Goal: Task Accomplishment & Management: Use online tool/utility

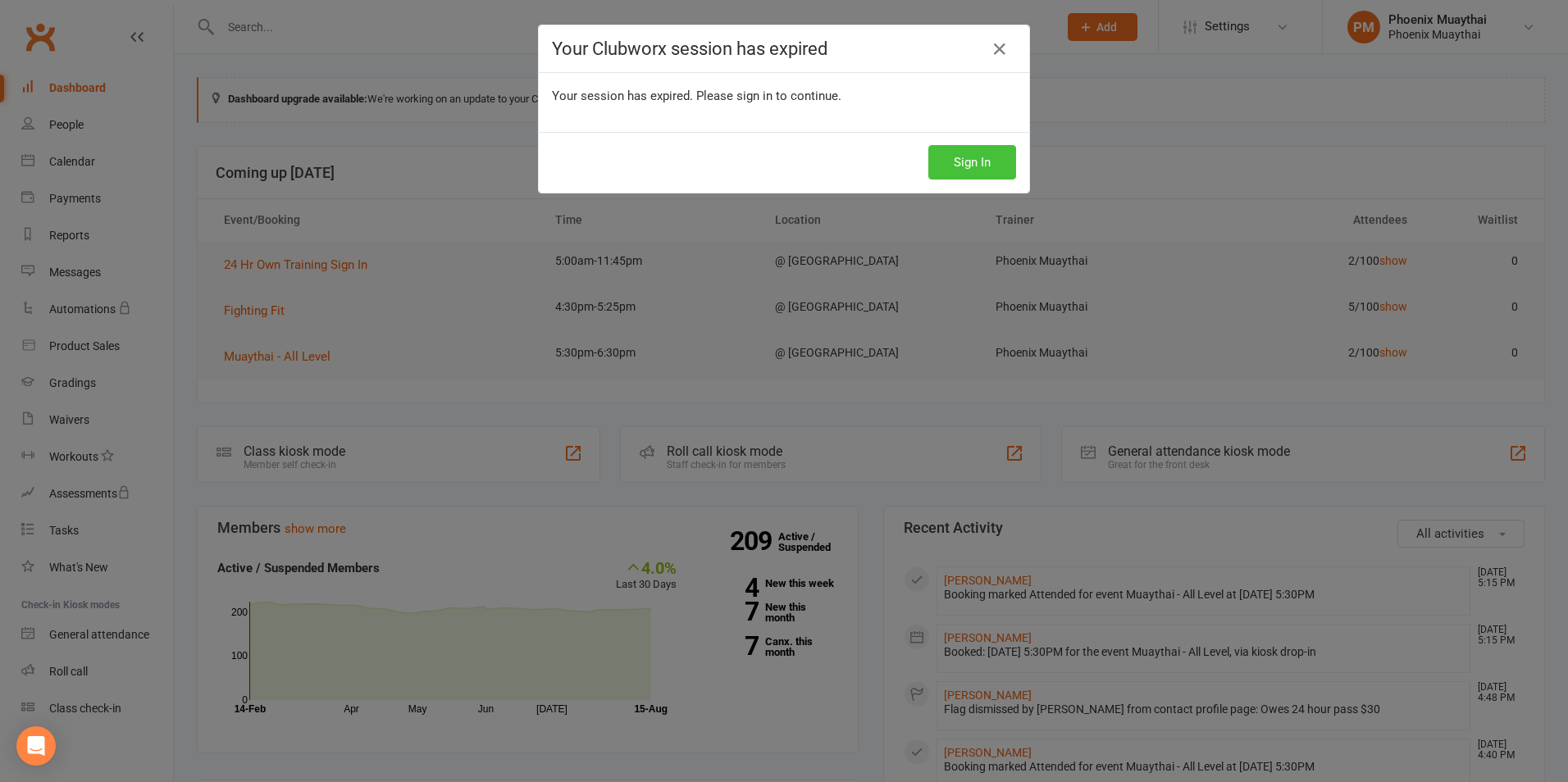
click at [972, 170] on button "Sign In" at bounding box center [972, 162] width 87 height 34
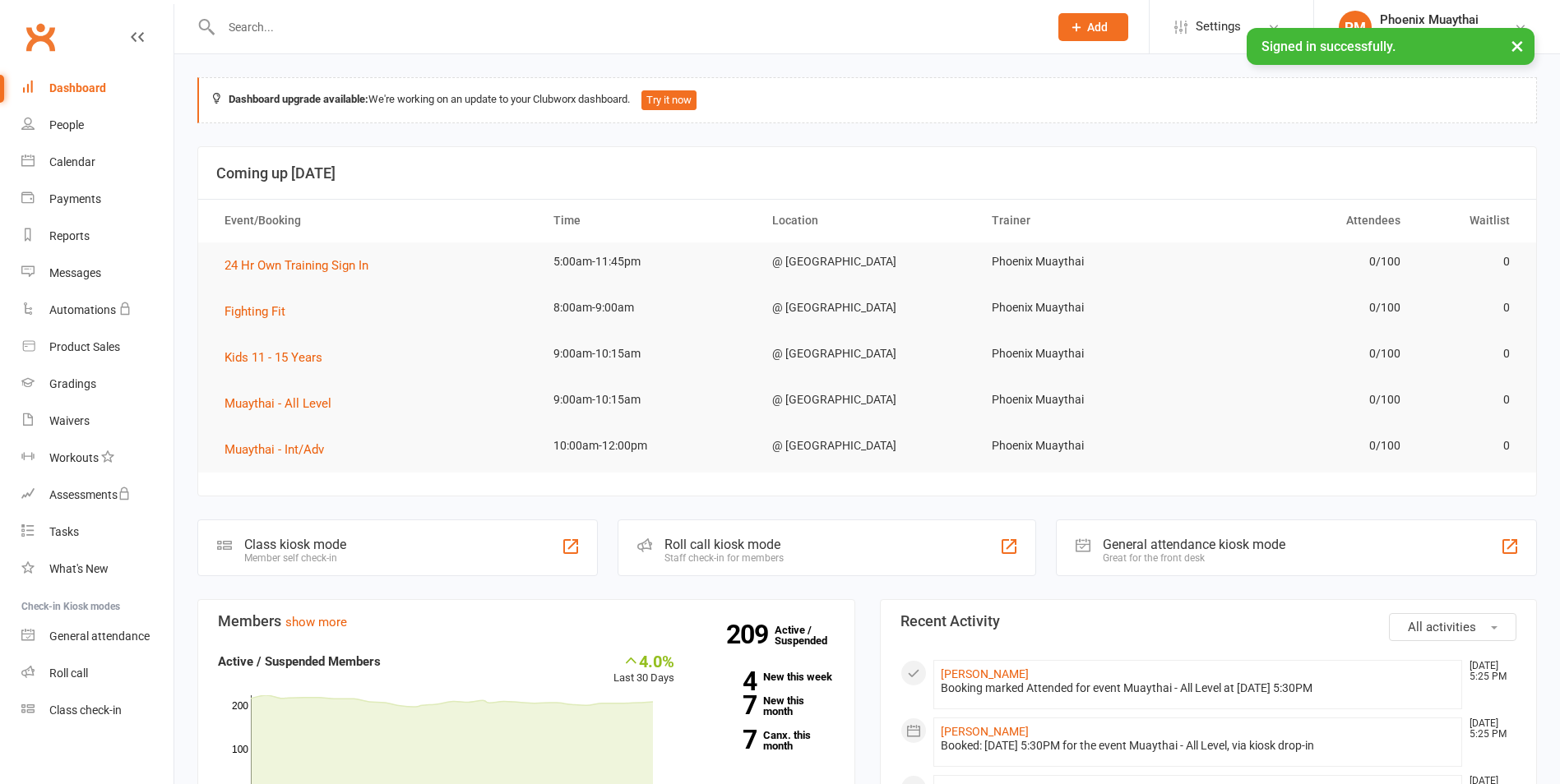
click at [277, 37] on input "text" at bounding box center [627, 27] width 820 height 23
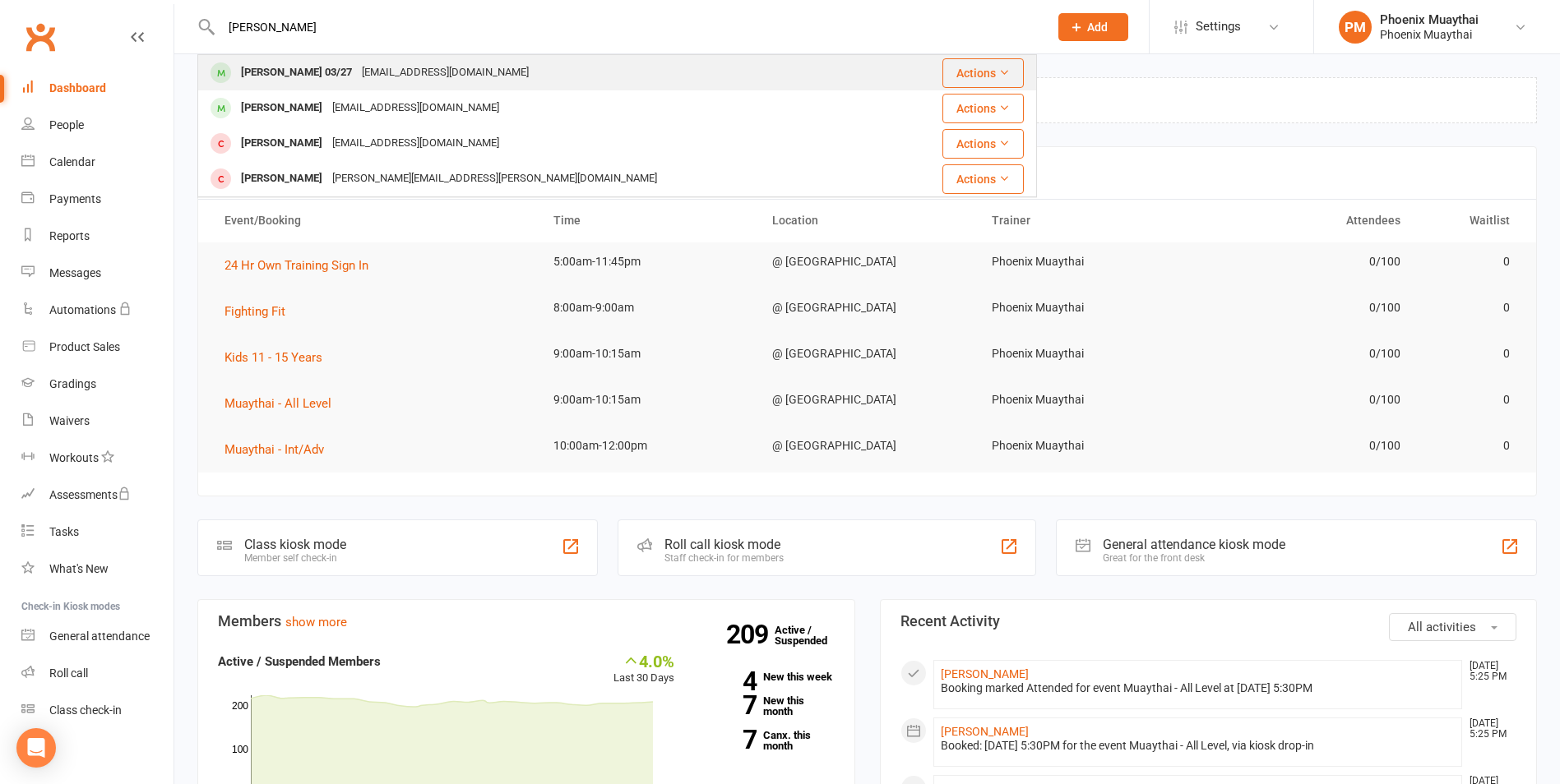
type input "chris"
click at [363, 74] on div "chrisvochrisvochrisvo@gmail.com" at bounding box center [445, 72] width 177 height 24
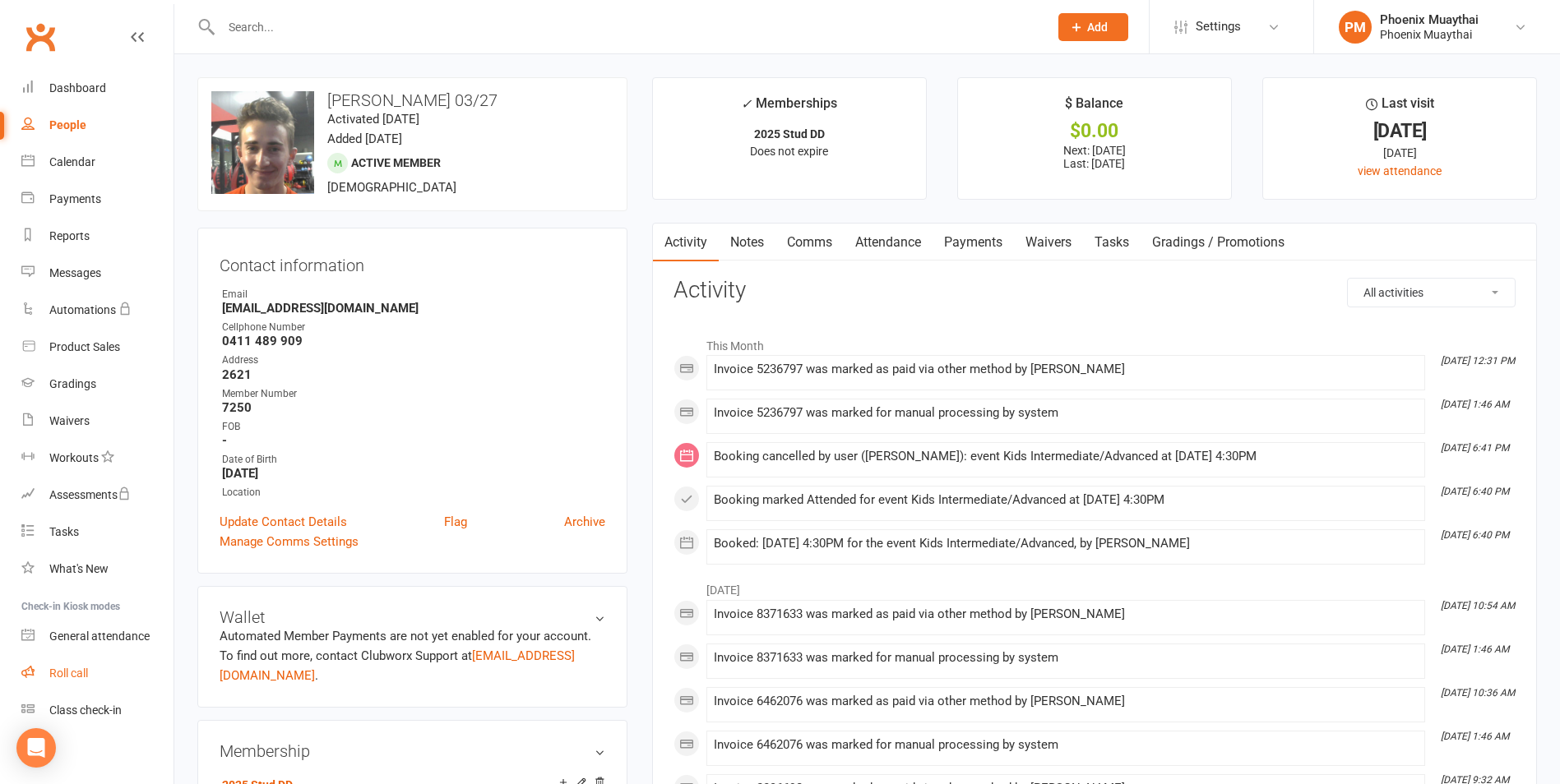
click at [53, 674] on div "Roll call" at bounding box center [68, 673] width 39 height 13
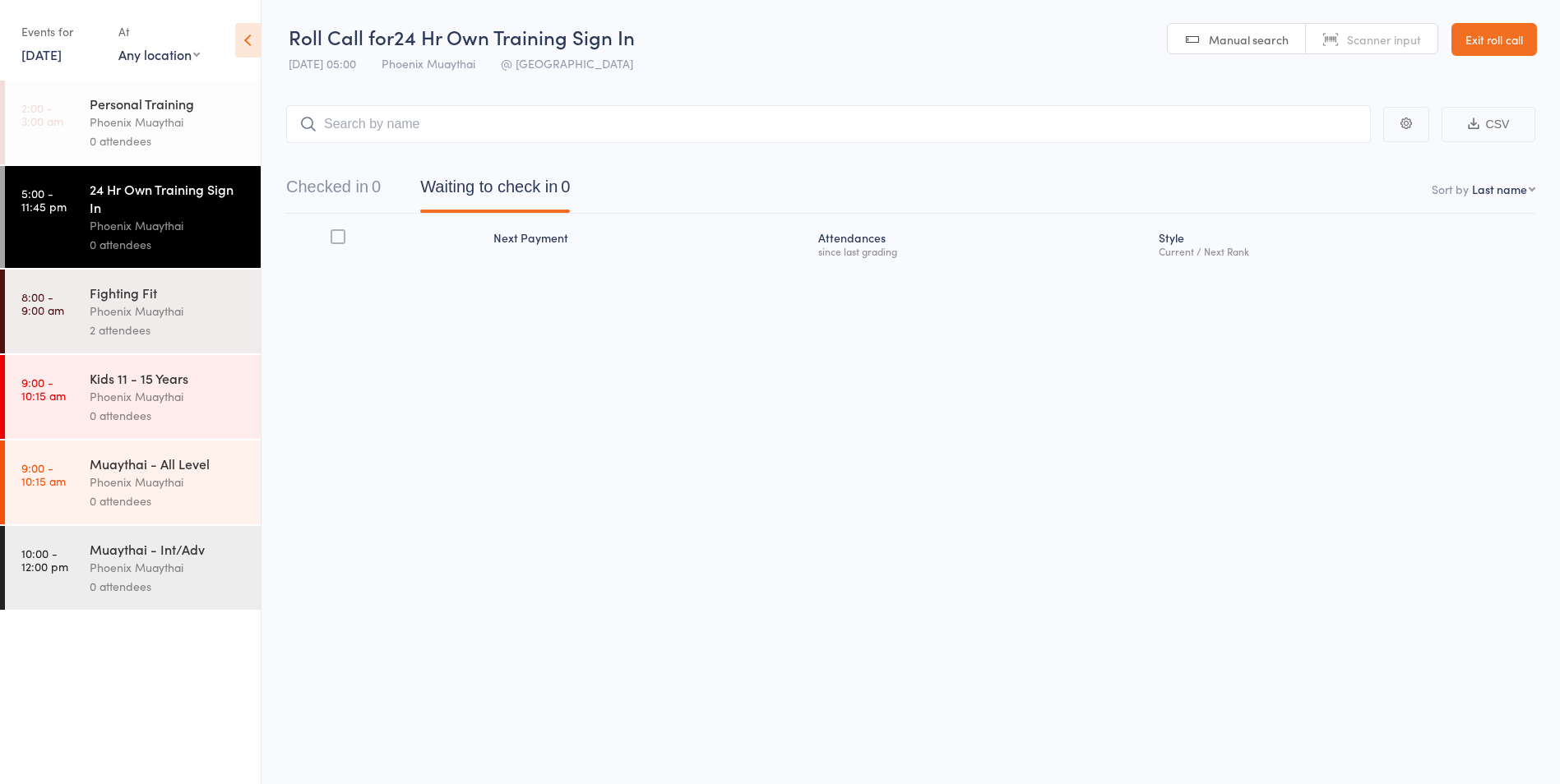
click at [174, 485] on div "Phoenix Muaythai" at bounding box center [167, 483] width 157 height 19
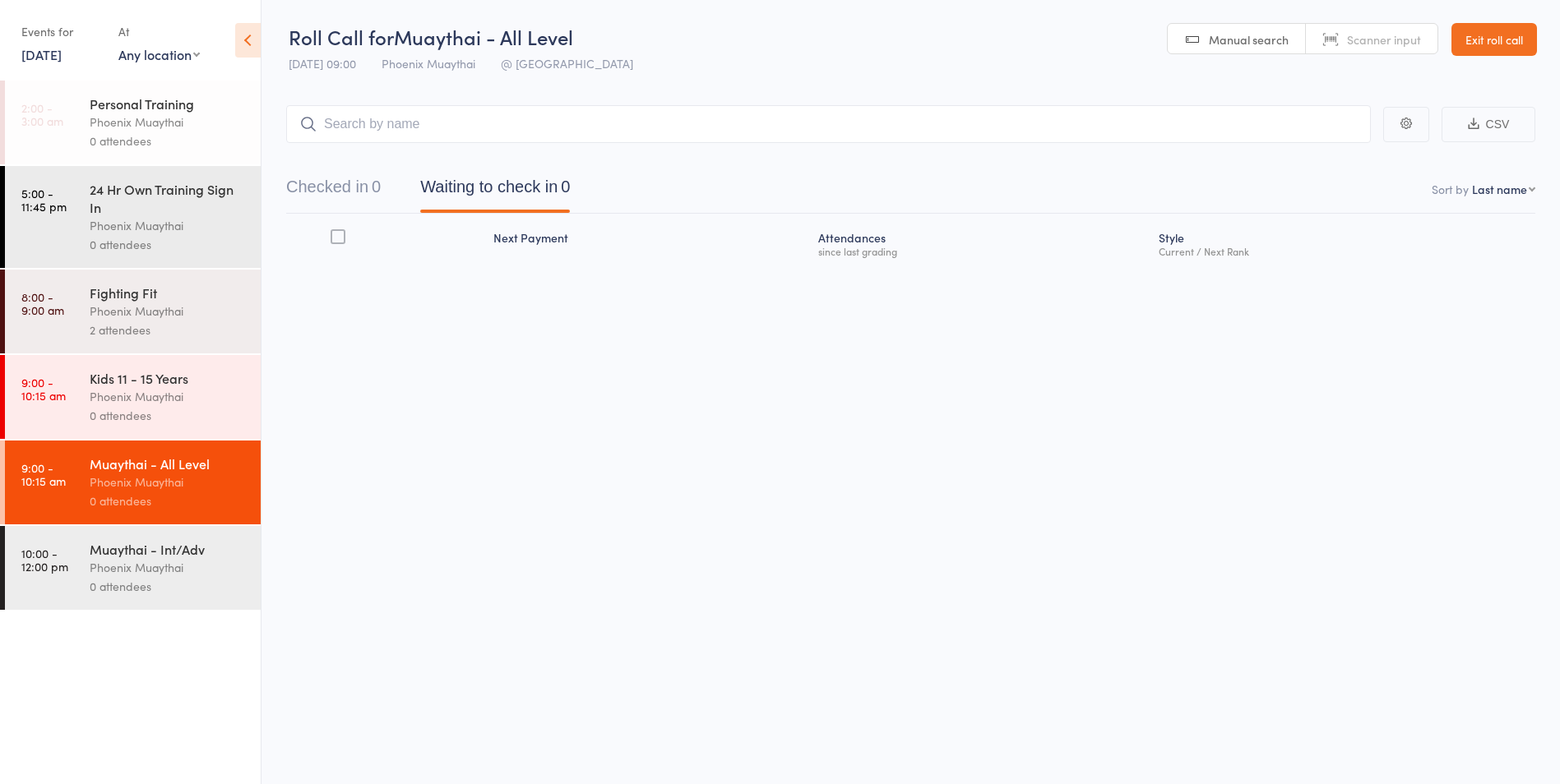
click at [183, 557] on div "Muaythai - Int/Adv" at bounding box center [167, 549] width 157 height 18
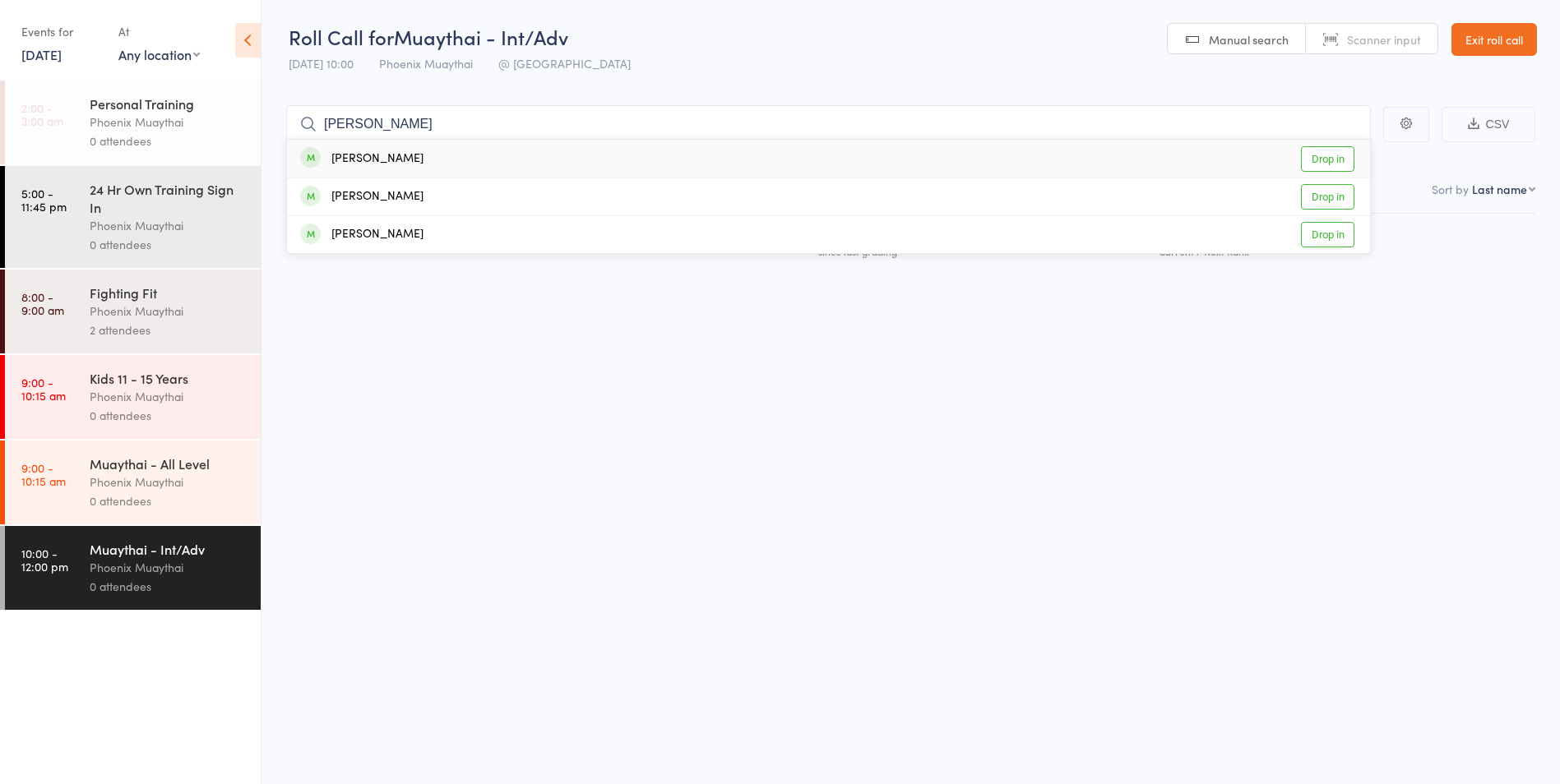
type input "mccoll"
click at [431, 166] on div "Robert McColl Drop in" at bounding box center [828, 159] width 1083 height 38
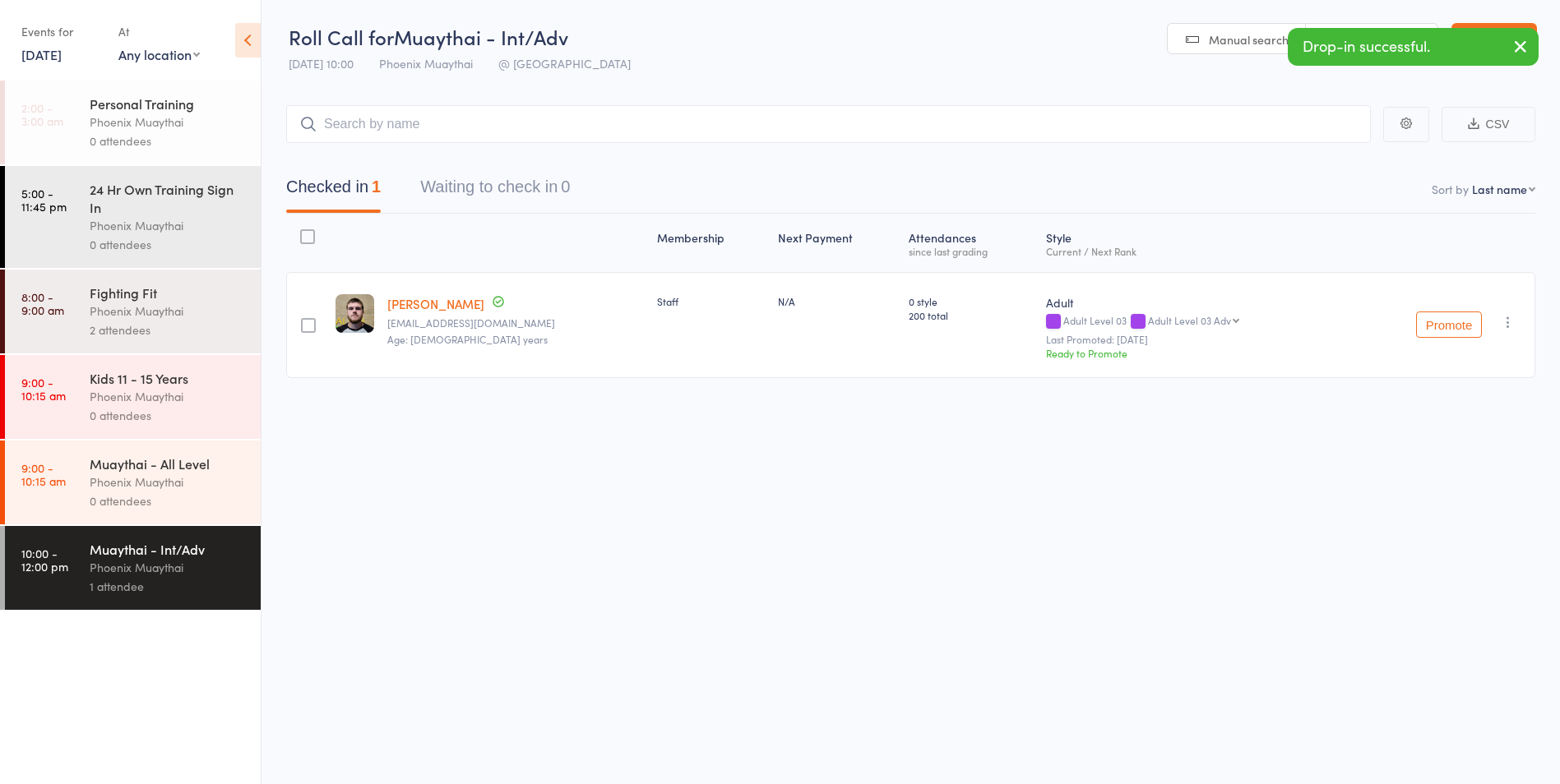
click at [1524, 45] on icon "button" at bounding box center [1521, 46] width 20 height 20
click at [1487, 30] on link "Exit roll call" at bounding box center [1494, 39] width 86 height 33
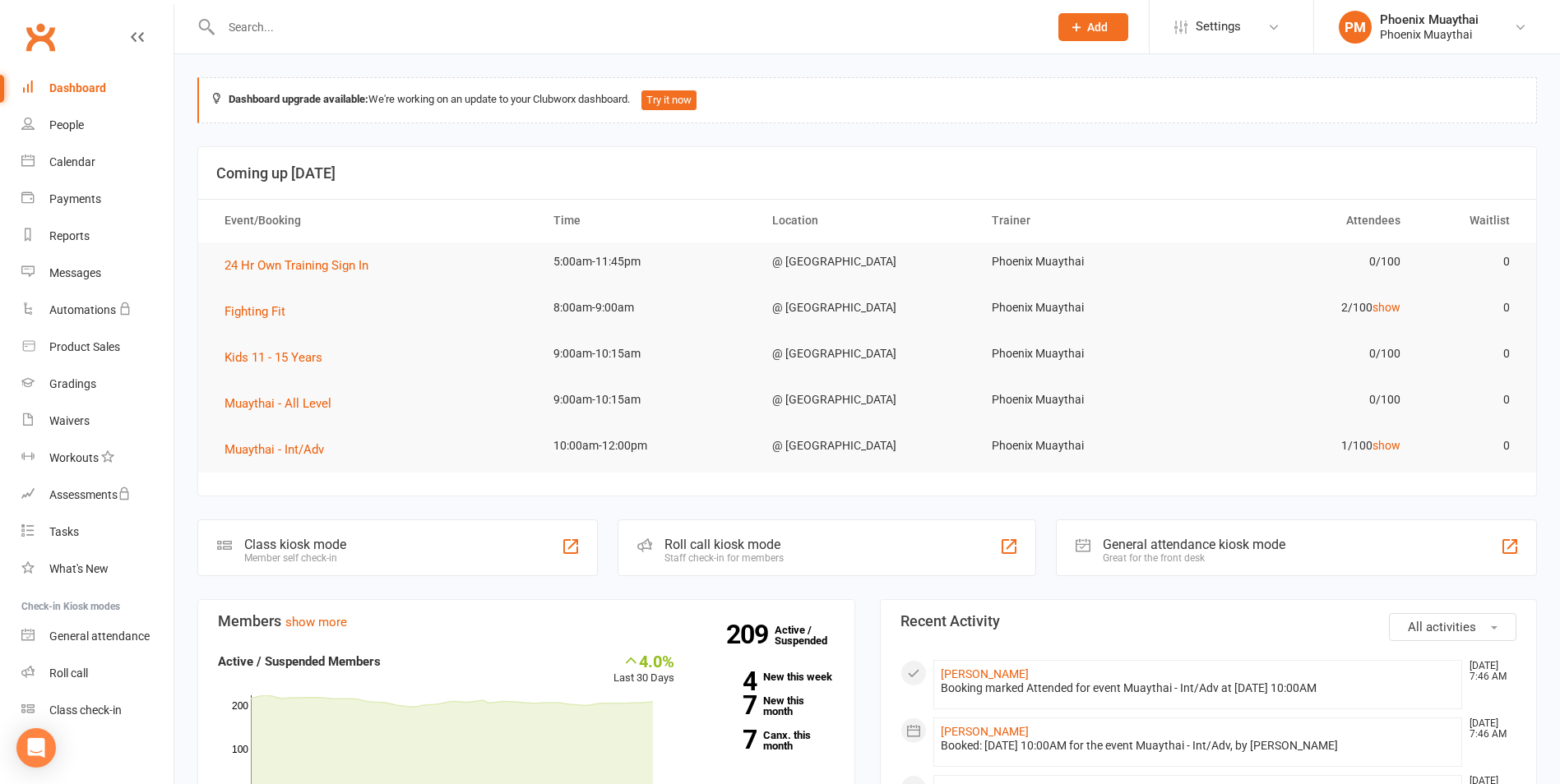
click at [235, 33] on input "text" at bounding box center [627, 27] width 820 height 23
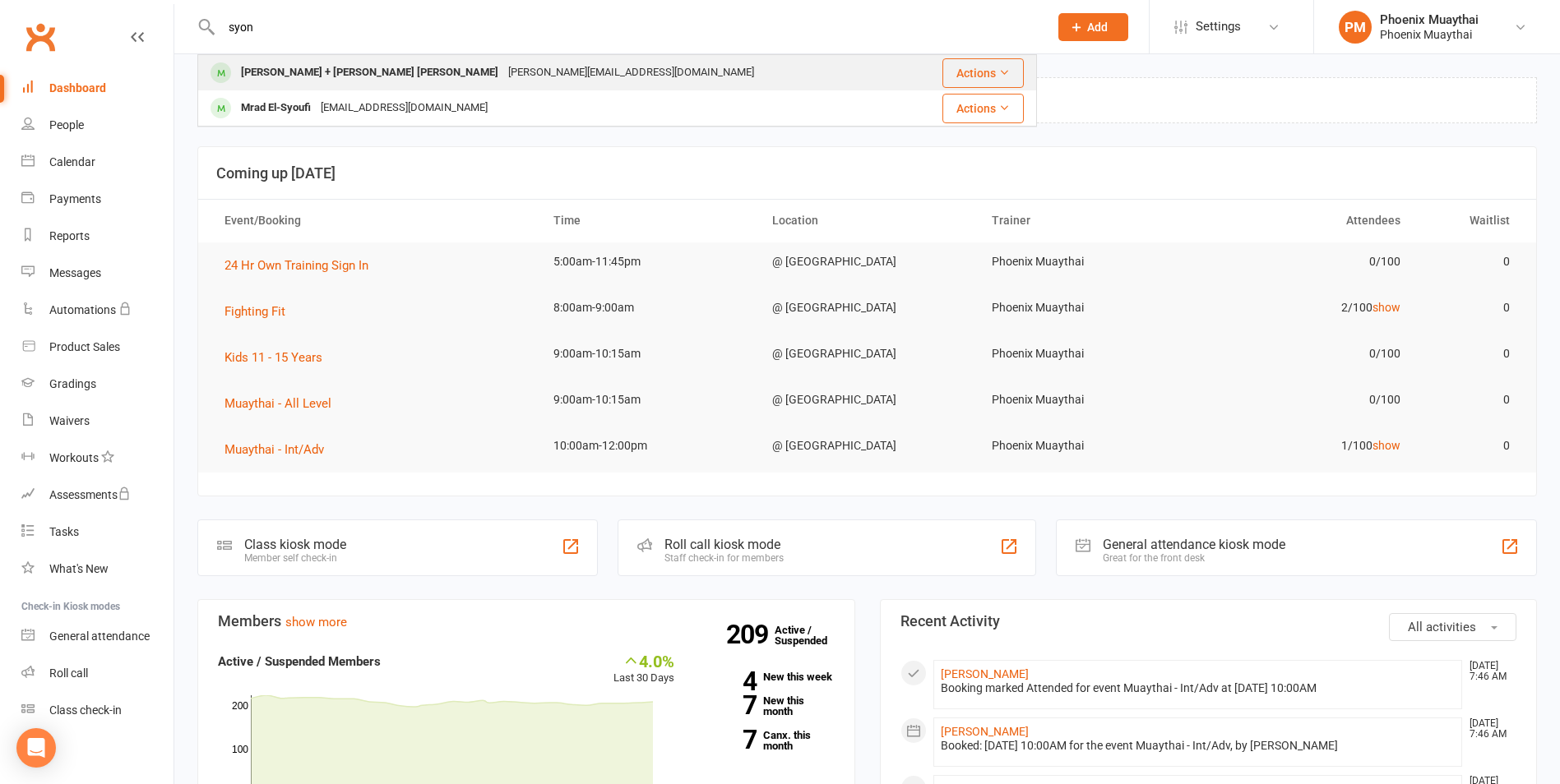
type input "syon"
click at [503, 77] on div "chen@doublechen.com" at bounding box center [631, 72] width 256 height 24
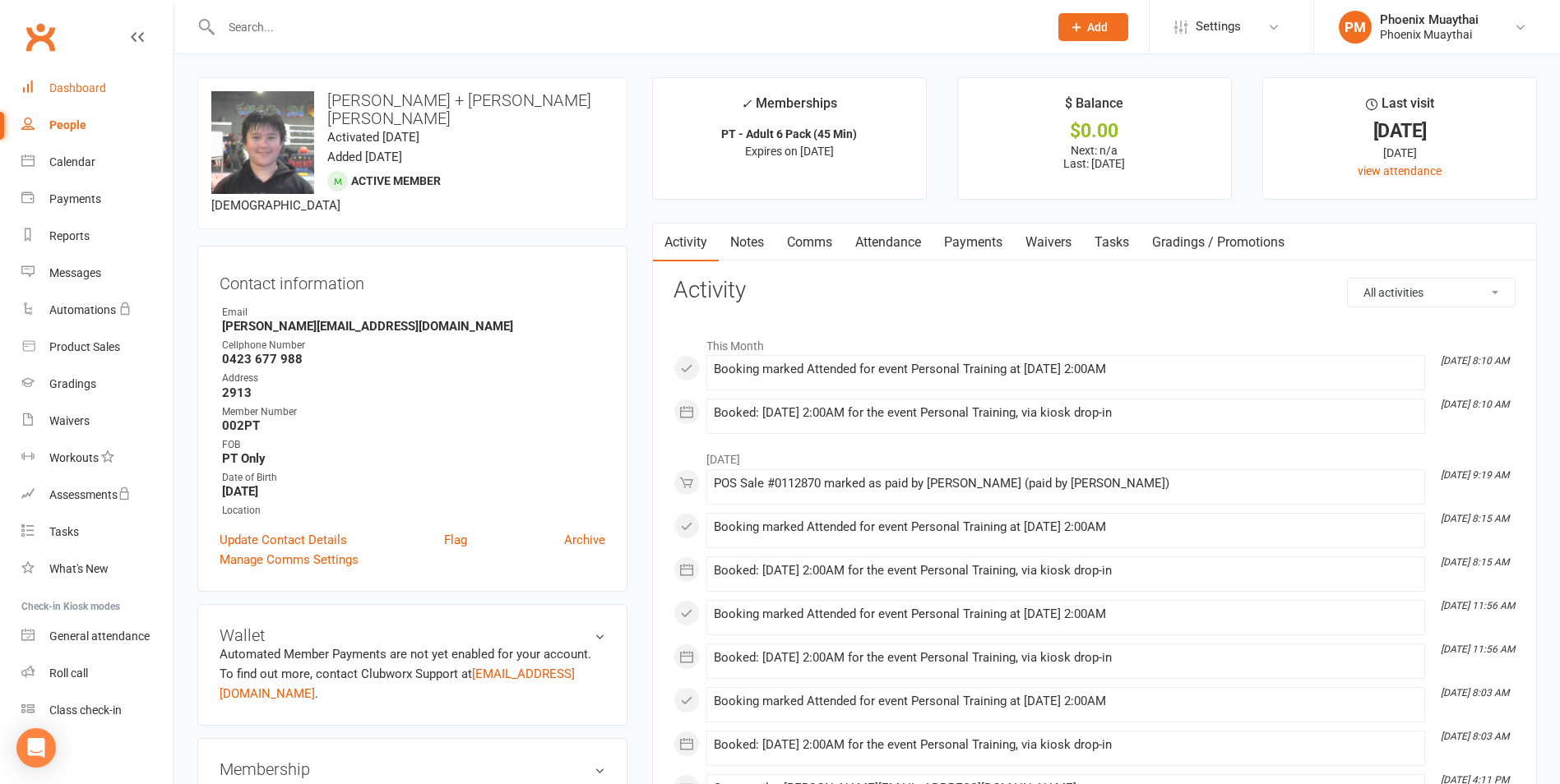
click at [82, 83] on div "Dashboard" at bounding box center [77, 88] width 57 height 13
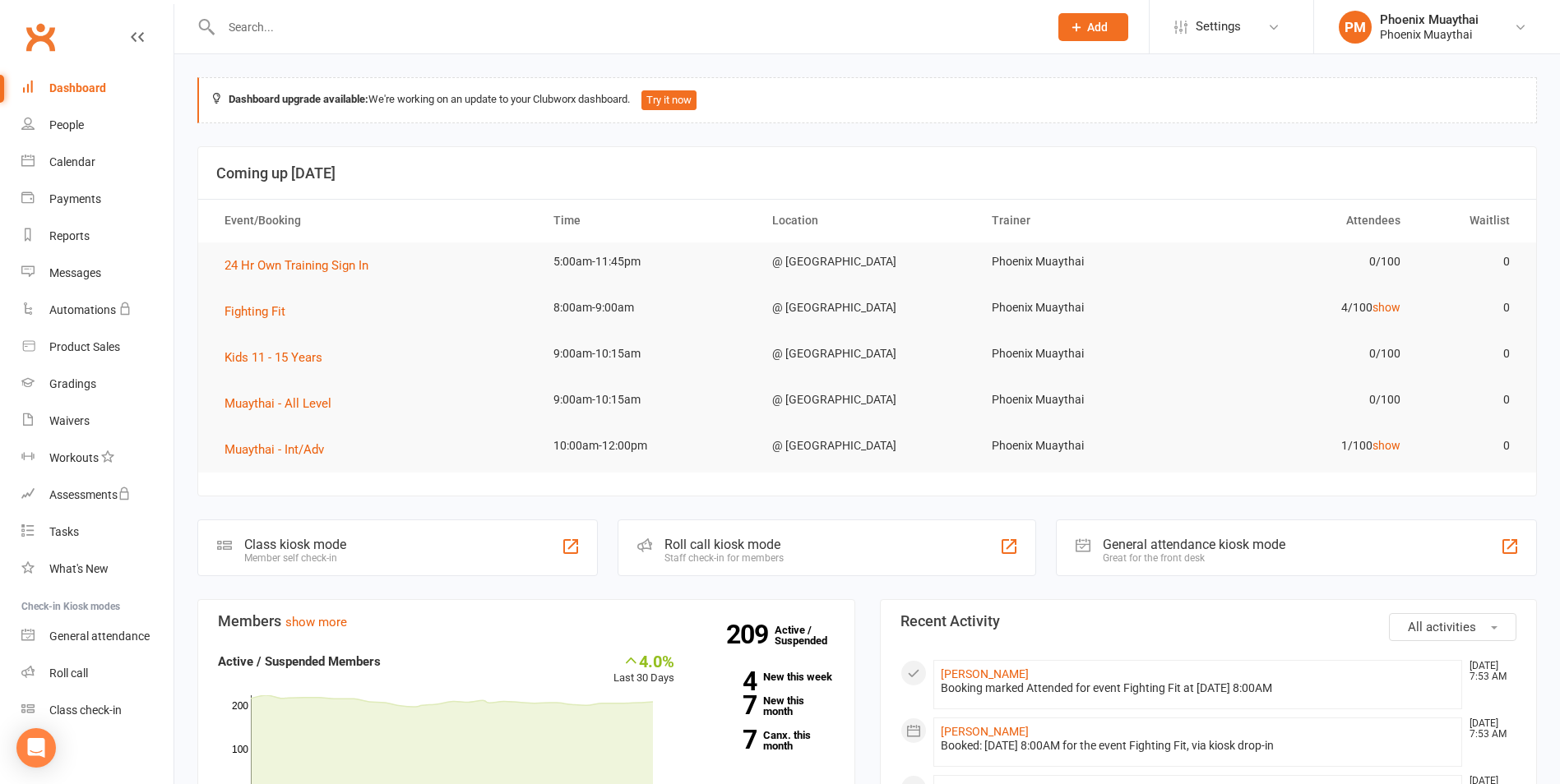
scroll to position [82, 0]
